Goal: Navigation & Orientation: Find specific page/section

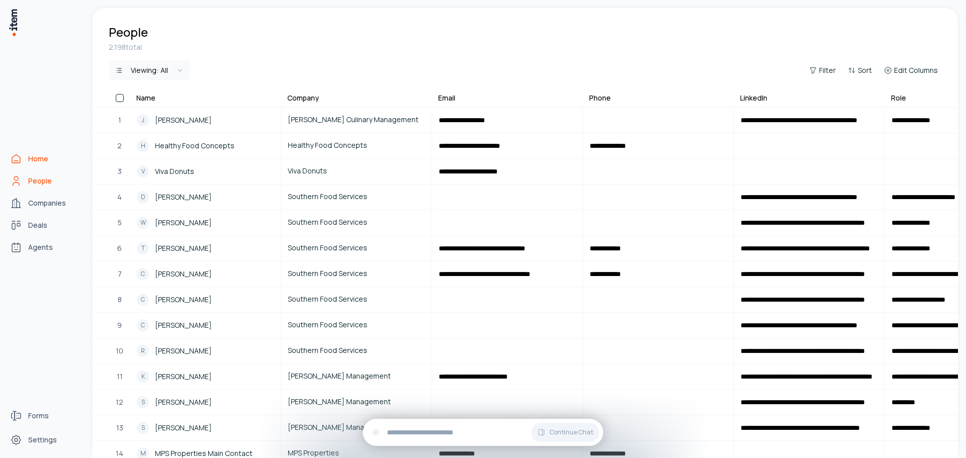
click at [19, 156] on icon "Home" at bounding box center [16, 159] width 12 height 12
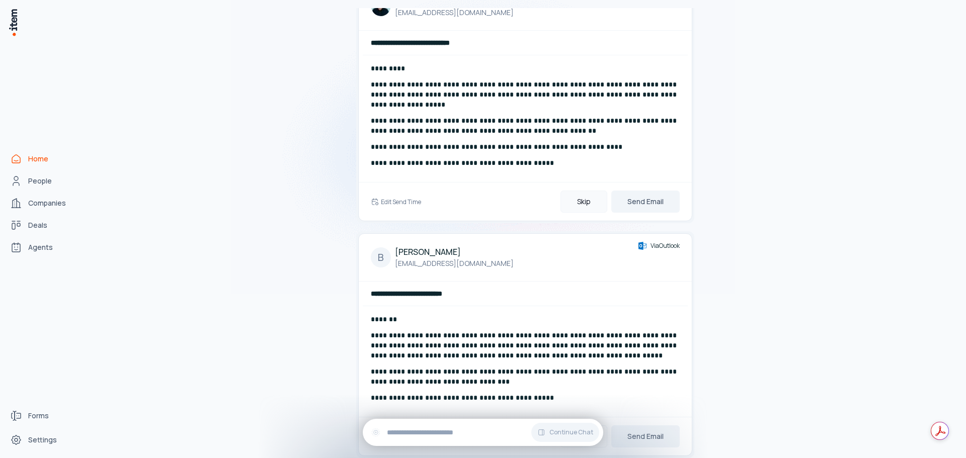
scroll to position [74, 0]
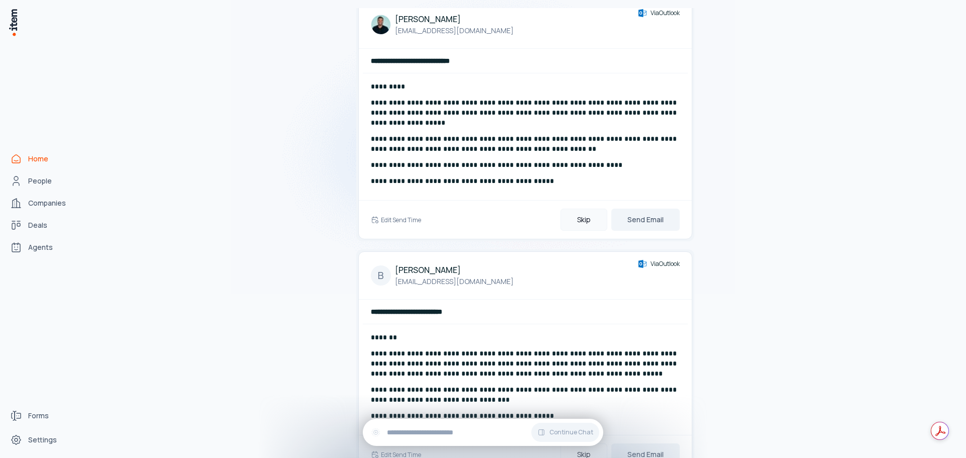
click at [587, 217] on button "Skip" at bounding box center [584, 220] width 47 height 22
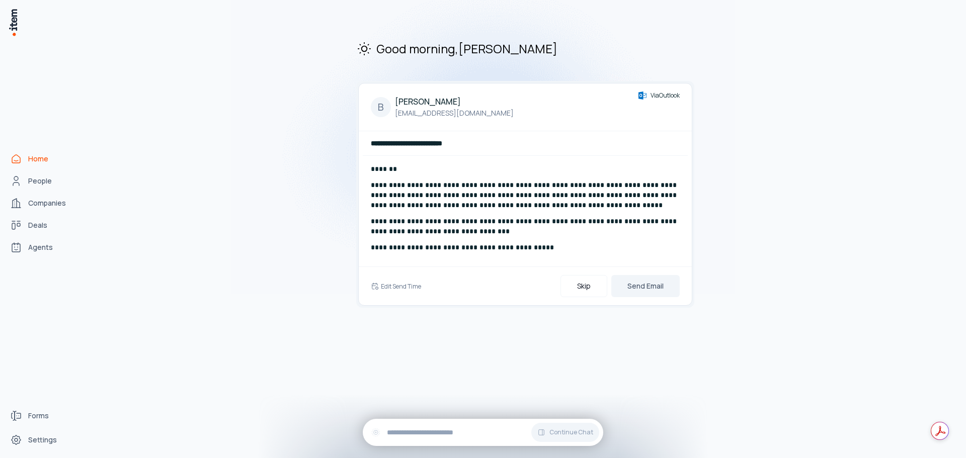
scroll to position [0, 0]
click at [593, 283] on button "Skip" at bounding box center [584, 286] width 47 height 22
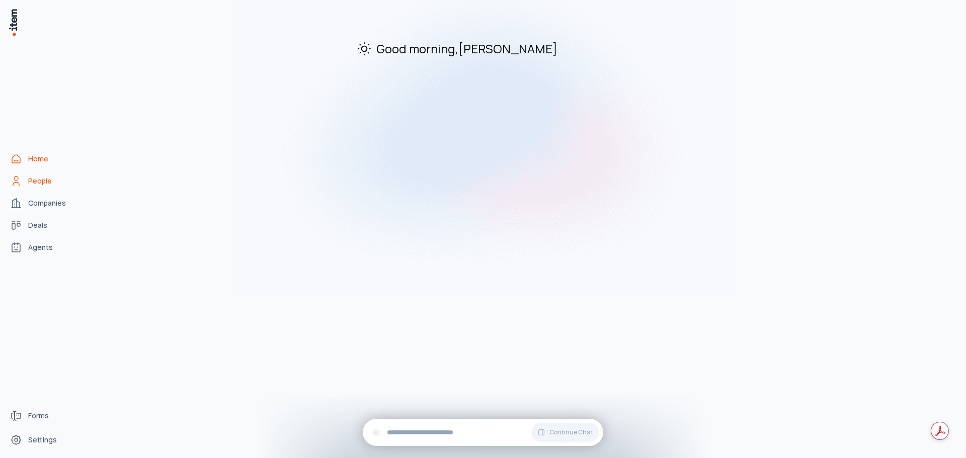
click at [47, 184] on span "People" at bounding box center [40, 181] width 24 height 10
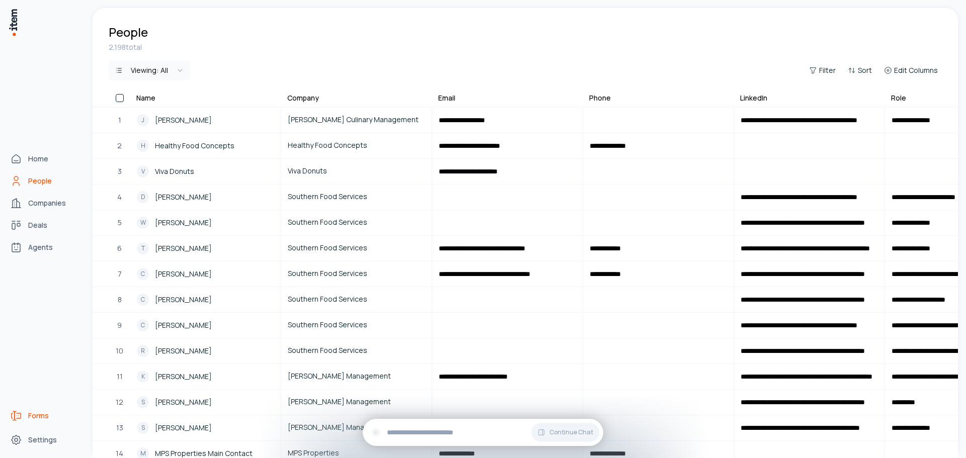
click at [37, 416] on span "Forms" at bounding box center [38, 416] width 21 height 10
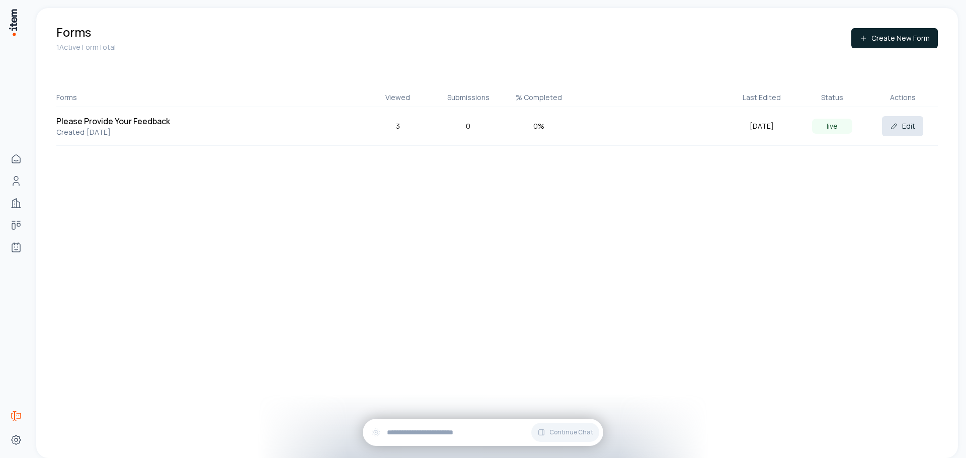
click at [906, 126] on button "Edit" at bounding box center [902, 126] width 41 height 20
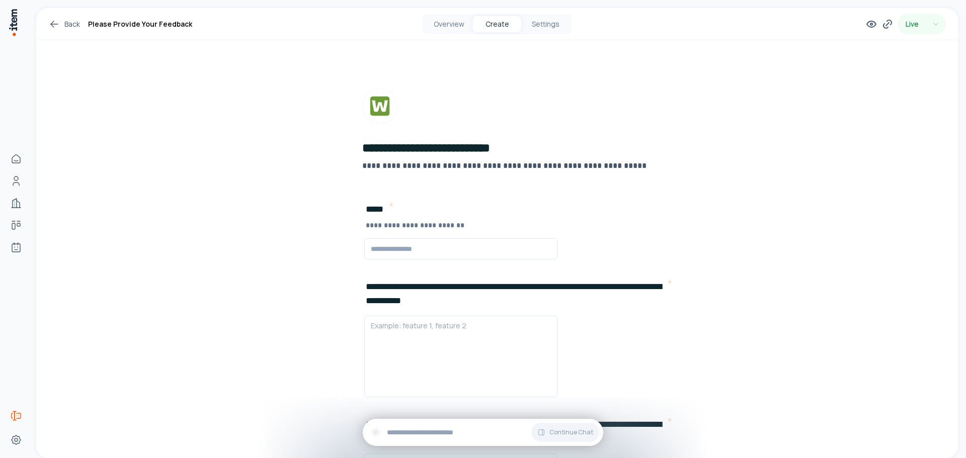
click at [63, 26] on link "Back" at bounding box center [64, 24] width 32 height 12
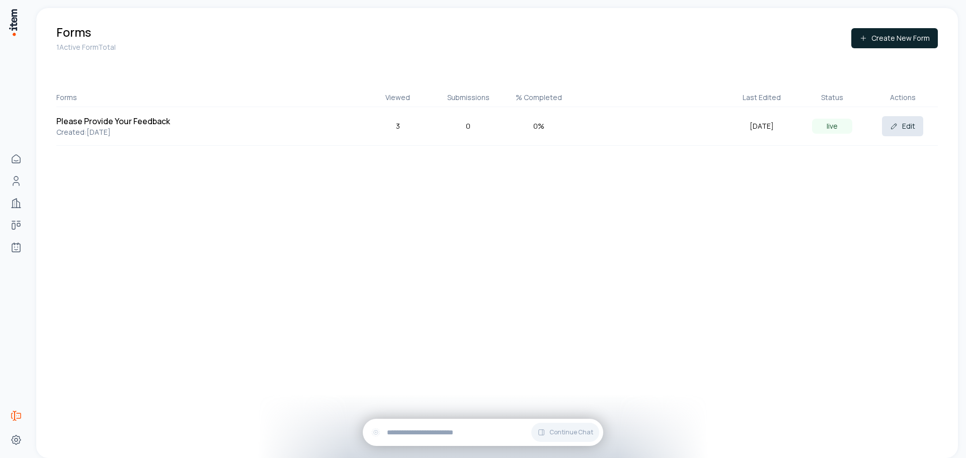
click at [914, 126] on button "Edit" at bounding box center [902, 126] width 41 height 20
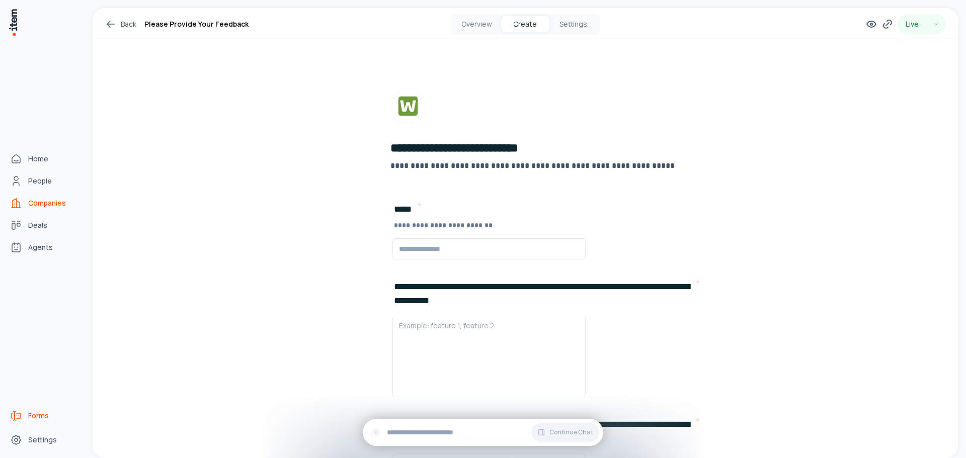
click at [40, 202] on span "Companies" at bounding box center [47, 203] width 38 height 10
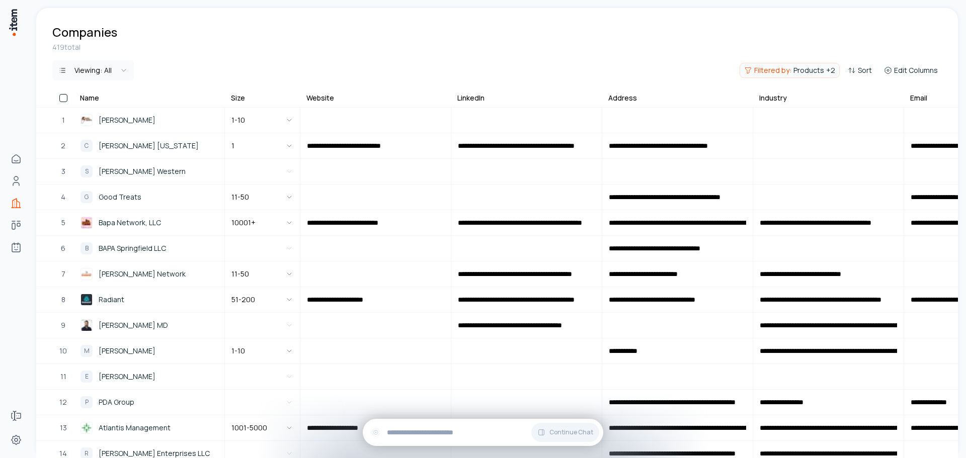
click at [824, 70] on span "Products" at bounding box center [809, 70] width 31 height 10
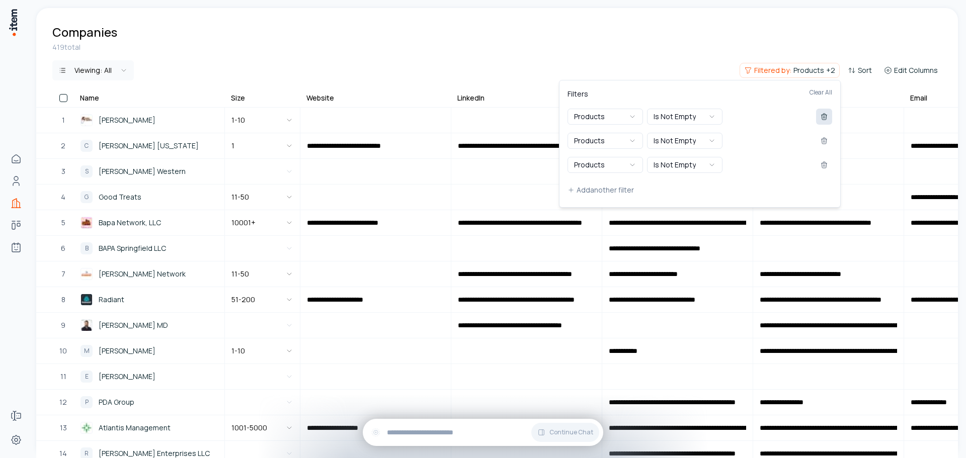
click at [823, 118] on icon at bounding box center [824, 117] width 8 height 8
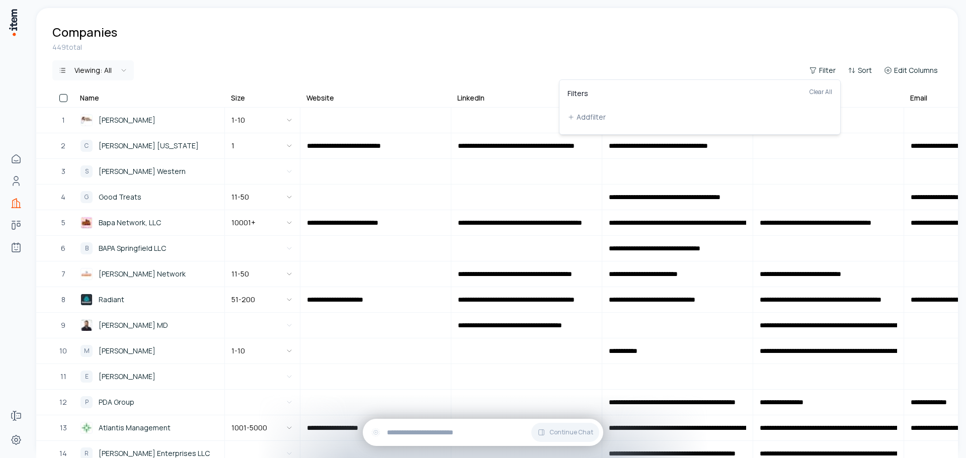
click at [685, 42] on html "**********" at bounding box center [483, 229] width 966 height 458
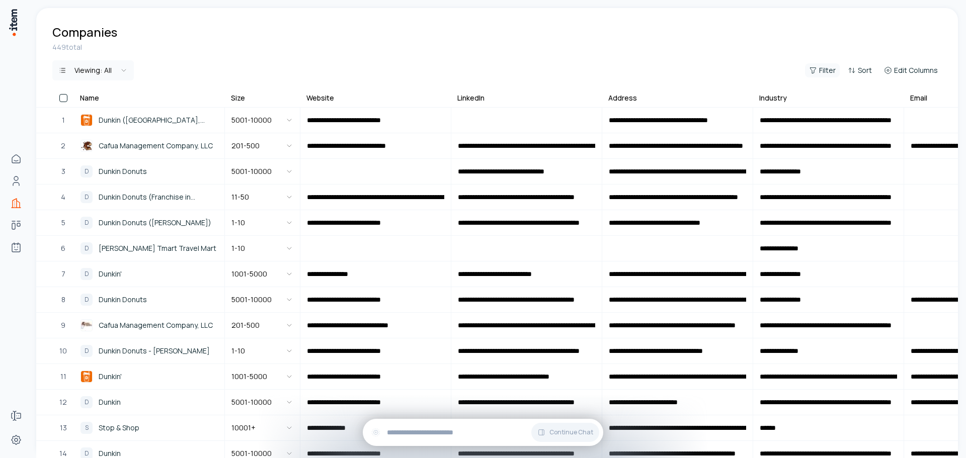
click at [828, 66] on span "Filter" at bounding box center [827, 70] width 17 height 10
click at [600, 115] on button "Add filter" at bounding box center [700, 117] width 265 height 18
